Goal: Transaction & Acquisition: Subscribe to service/newsletter

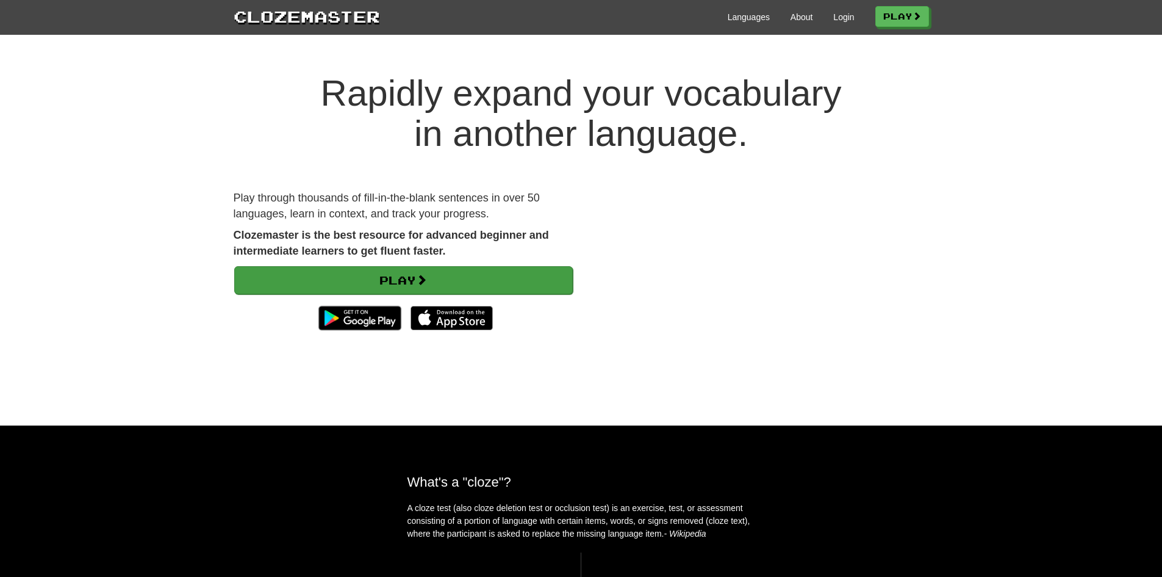
click at [484, 297] on div "Play" at bounding box center [403, 300] width 339 height 71
click at [489, 286] on link "Play" at bounding box center [403, 280] width 339 height 28
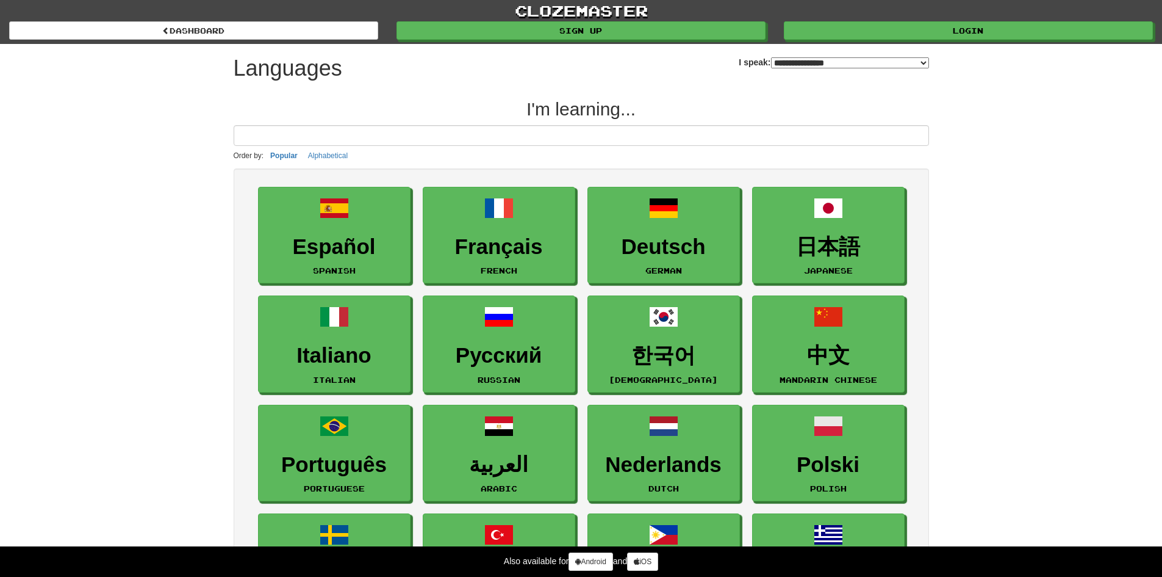
select select "*******"
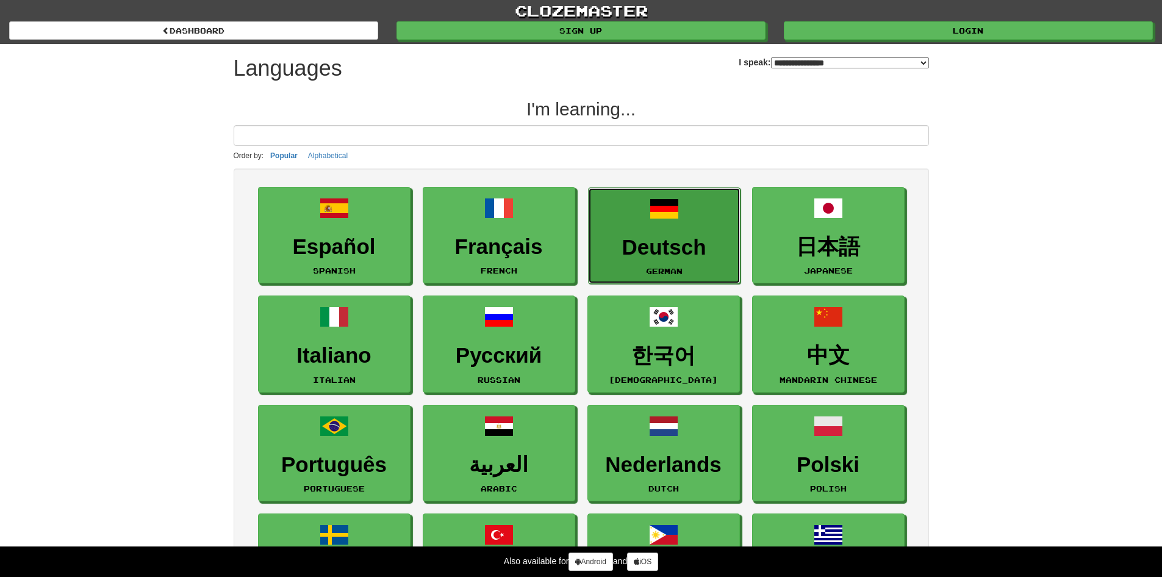
click at [638, 260] on link "Deutsch German" at bounding box center [664, 235] width 153 height 97
click at [653, 226] on link "Deutsch German" at bounding box center [664, 235] width 153 height 97
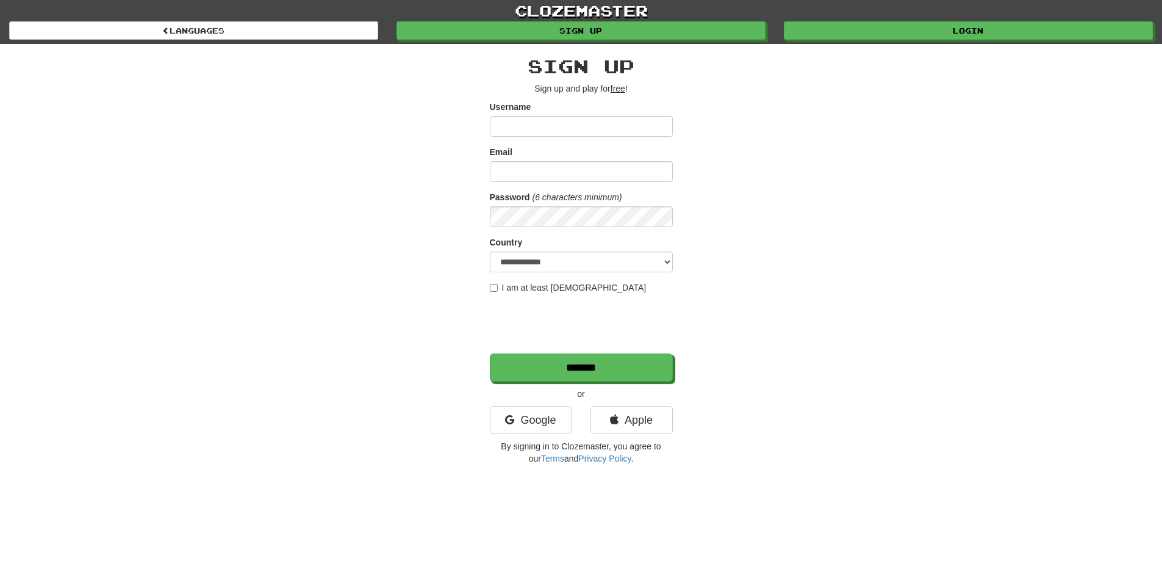
click at [551, 125] on input "Username" at bounding box center [581, 126] width 183 height 21
click at [541, 428] on link "Google" at bounding box center [531, 420] width 82 height 28
